Goal: Check status: Check status

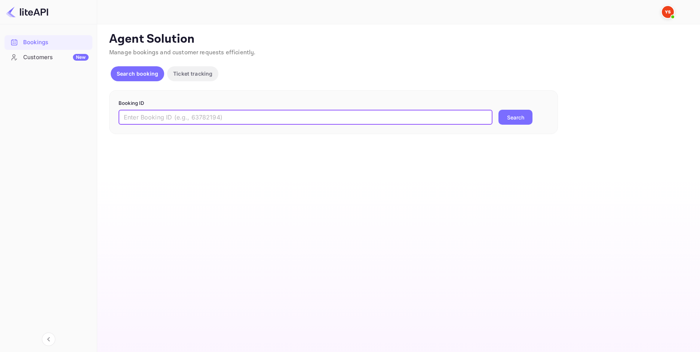
click at [250, 112] on input "text" at bounding box center [306, 117] width 374 height 15
paste input "9348478"
type input "9348478"
click at [516, 123] on button "Search" at bounding box center [516, 117] width 34 height 15
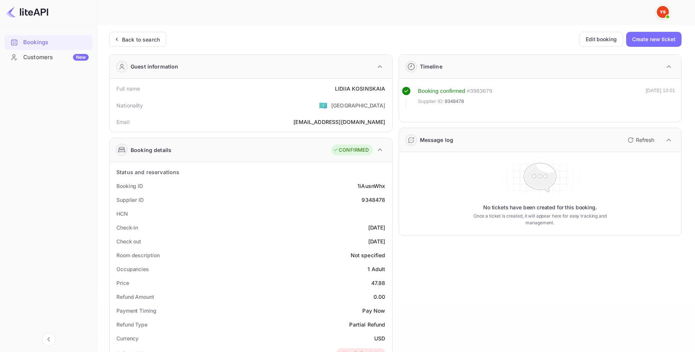
click at [367, 92] on div "Full name [PERSON_NAME]" at bounding box center [251, 89] width 277 height 14
copy div "LIDIIA KOSINSKAIA"
click at [375, 287] on div "Price 47.88" at bounding box center [251, 283] width 277 height 14
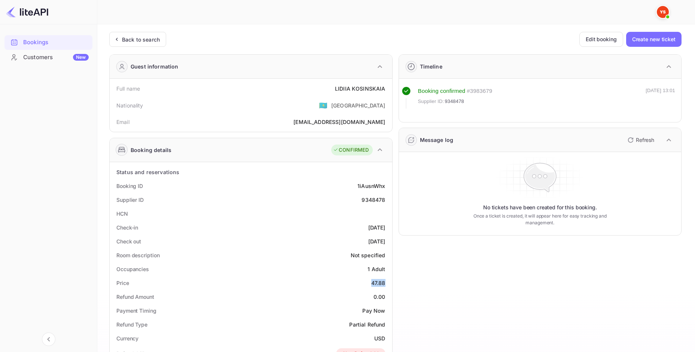
click at [375, 287] on div "Price 47.88" at bounding box center [251, 283] width 277 height 14
copy div "47.88"
click at [381, 339] on div "USD" at bounding box center [379, 338] width 11 height 8
copy div "USD"
